Goal: Task Accomplishment & Management: Use online tool/utility

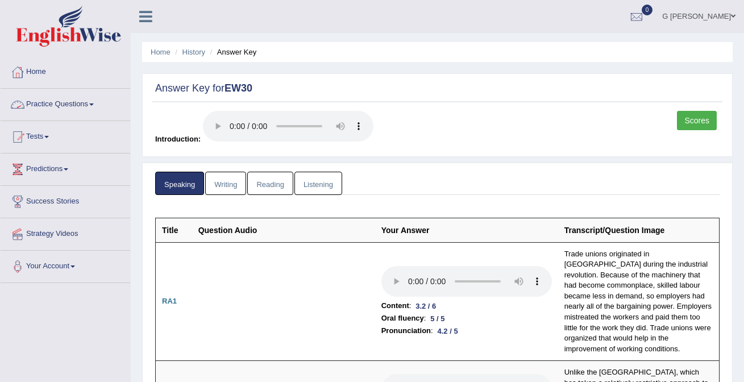
click at [86, 125] on link "Tests" at bounding box center [66, 135] width 130 height 28
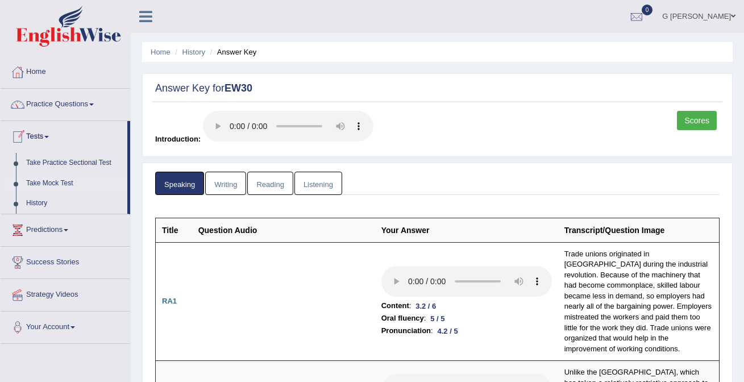
click at [65, 185] on link "Take Mock Test" at bounding box center [74, 183] width 106 height 20
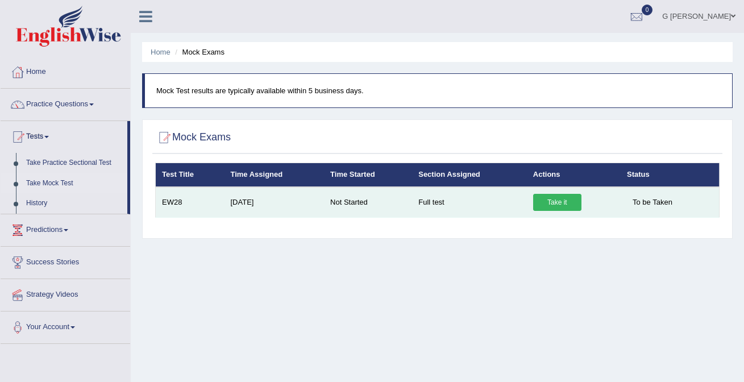
click at [547, 207] on link "Take it" at bounding box center [557, 202] width 48 height 17
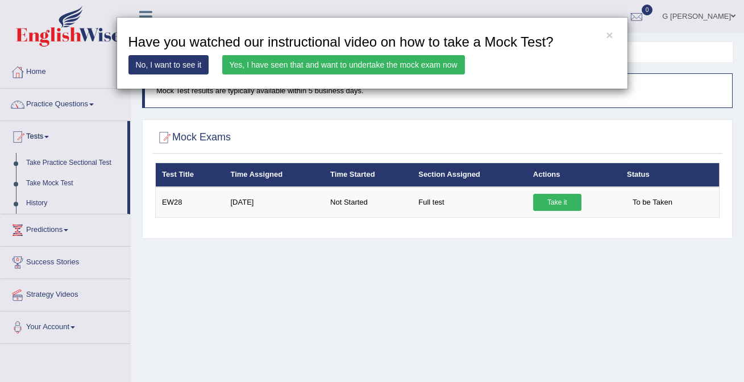
click at [372, 69] on link "Yes, I have seen that and want to undertake the mock exam now" at bounding box center [343, 64] width 243 height 19
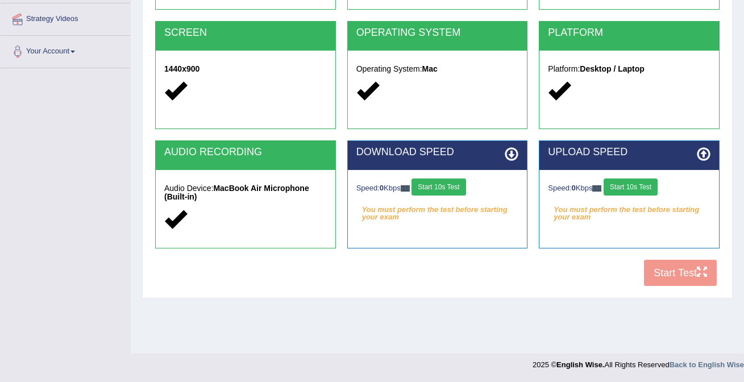
click at [439, 185] on button "Start 10s Test" at bounding box center [439, 187] width 54 height 17
click at [636, 192] on button "Start 10s Test" at bounding box center [631, 187] width 54 height 17
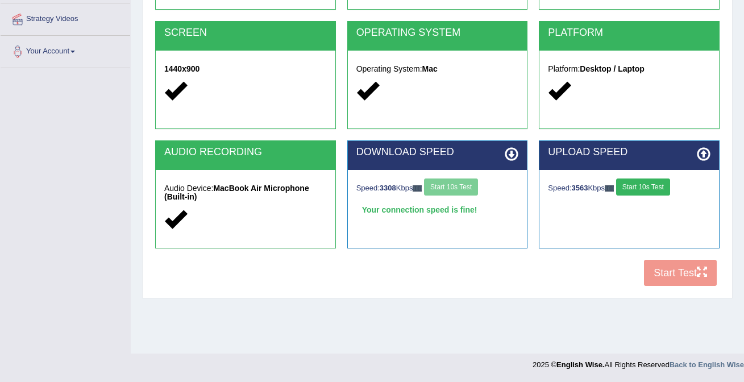
click at [641, 182] on button "Start 10s Test" at bounding box center [643, 187] width 54 height 17
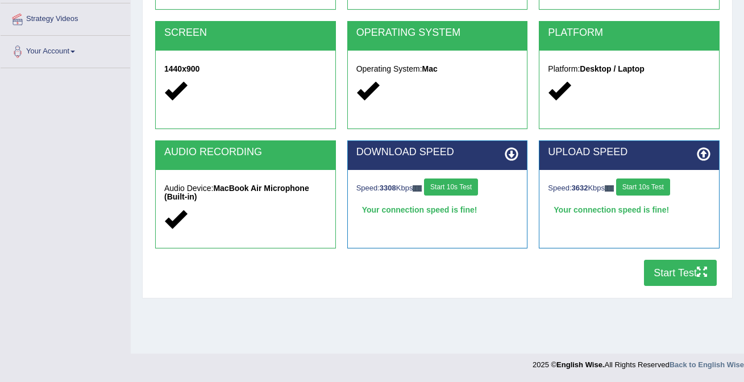
click at [671, 271] on button "Start Test" at bounding box center [680, 273] width 73 height 26
